Goal: Task Accomplishment & Management: Manage account settings

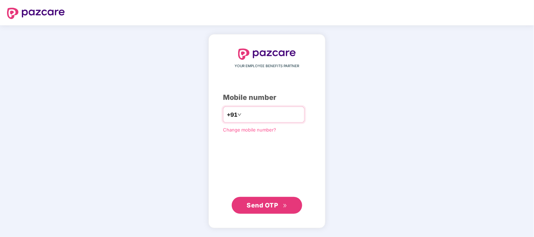
click at [252, 115] on input "number" at bounding box center [272, 114] width 58 height 11
type input "**********"
click at [265, 203] on span "Send OTP" at bounding box center [262, 205] width 31 height 7
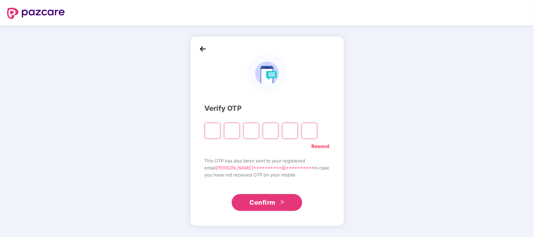
type input "*"
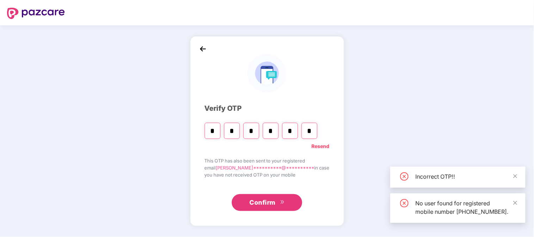
type input "*"
click at [276, 196] on button "Confirm" at bounding box center [267, 202] width 70 height 17
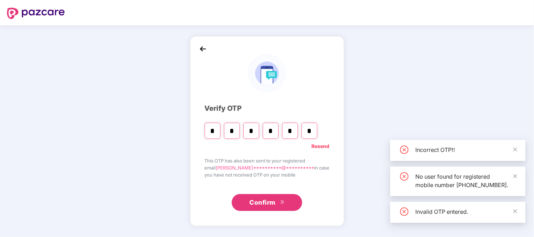
click at [298, 131] on input "*" at bounding box center [290, 131] width 16 height 16
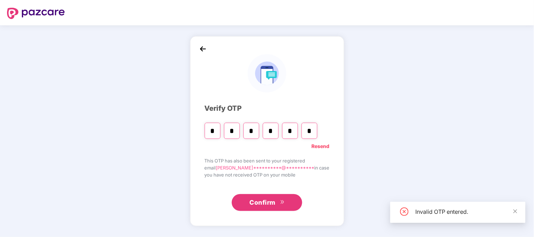
type input "*"
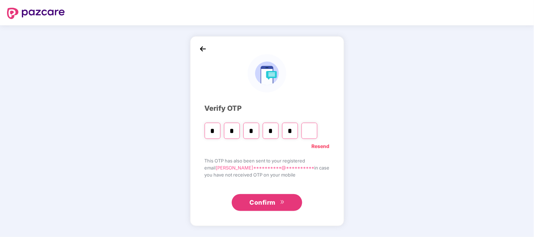
type input "*"
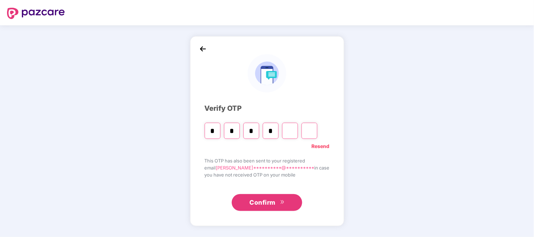
type input "*"
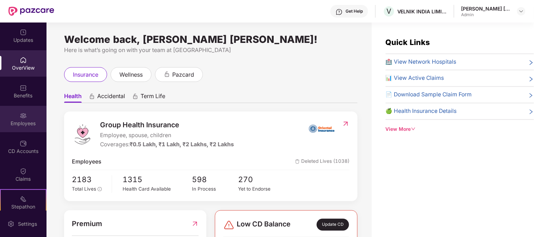
click at [23, 123] on div "Employees" at bounding box center [23, 123] width 46 height 7
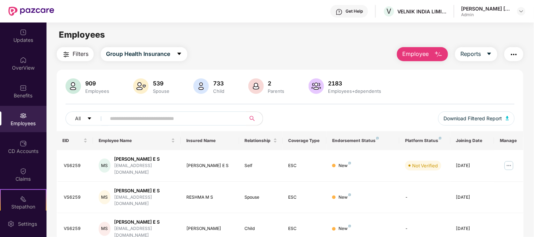
click at [135, 121] on input "text" at bounding box center [173, 118] width 126 height 11
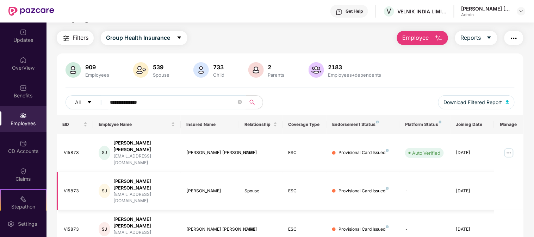
scroll to position [23, 0]
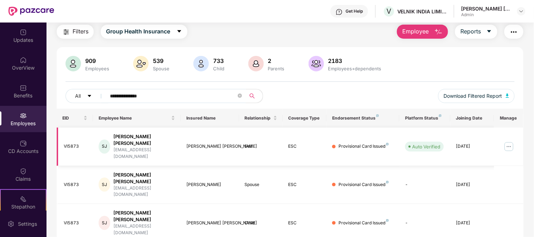
type input "**********"
click at [480, 141] on img at bounding box center [508, 146] width 11 height 11
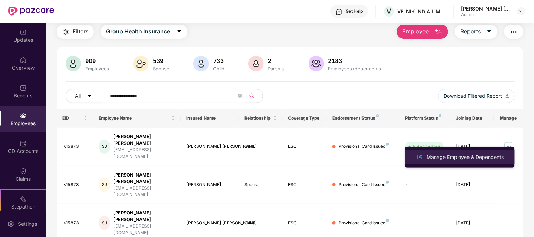
click at [433, 160] on div "Manage Employee & Dependents" at bounding box center [465, 157] width 80 height 8
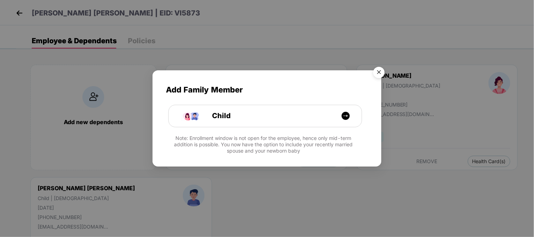
click at [378, 71] on img "Close" at bounding box center [379, 74] width 20 height 20
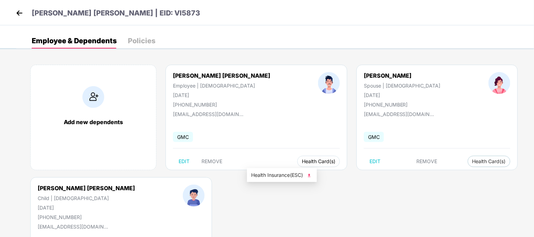
click at [302, 162] on span "Health Card(s)" at bounding box center [318, 162] width 33 height 4
click at [300, 175] on div "Add new dependents [PERSON_NAME] [PERSON_NAME] Employee | [DEMOGRAPHIC_DATA] [D…" at bounding box center [274, 177] width 517 height 246
click at [302, 160] on span "Health Card(s)" at bounding box center [318, 162] width 33 height 4
click at [296, 175] on span "Health Insurance(ESC)" at bounding box center [282, 175] width 62 height 8
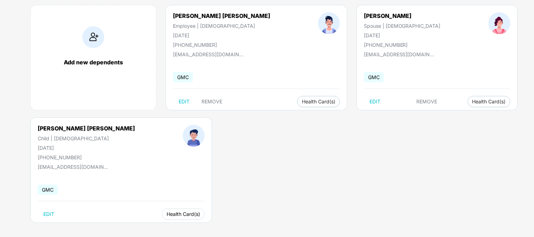
scroll to position [63, 0]
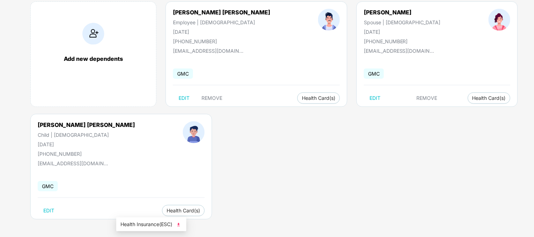
click at [160, 213] on span "Health Insurance(ESC)" at bounding box center [151, 225] width 62 height 8
click at [472, 100] on span "Health Card(s)" at bounding box center [488, 98] width 33 height 4
click at [426, 113] on span "Health Insurance(ESC)" at bounding box center [417, 112] width 62 height 8
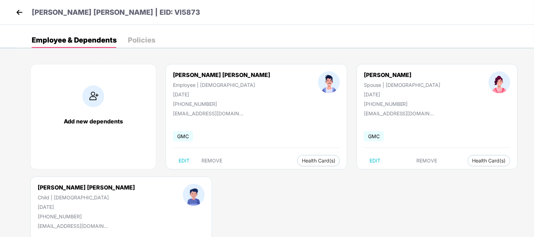
scroll to position [0, 0]
